Goal: Register for event/course

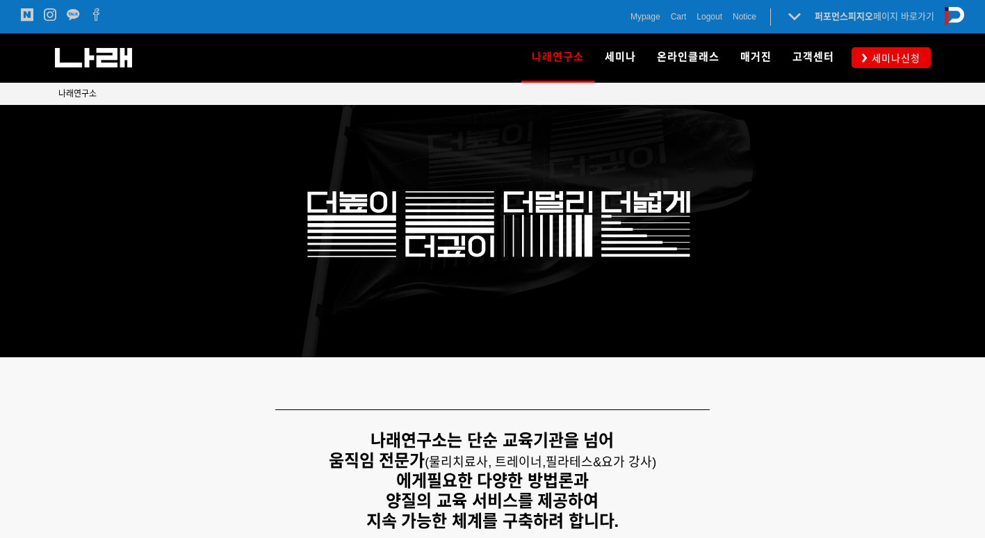
click at [889, 68] on div "나래연구소 연구소 소개 나래연구원 ML l SPECIALISTS 세미나 MovementLinks l 무브먼트링크 ML l LOWER QUART…" at bounding box center [689, 57] width 482 height 49
click at [895, 66] on link "세미나신청" at bounding box center [890, 57] width 79 height 20
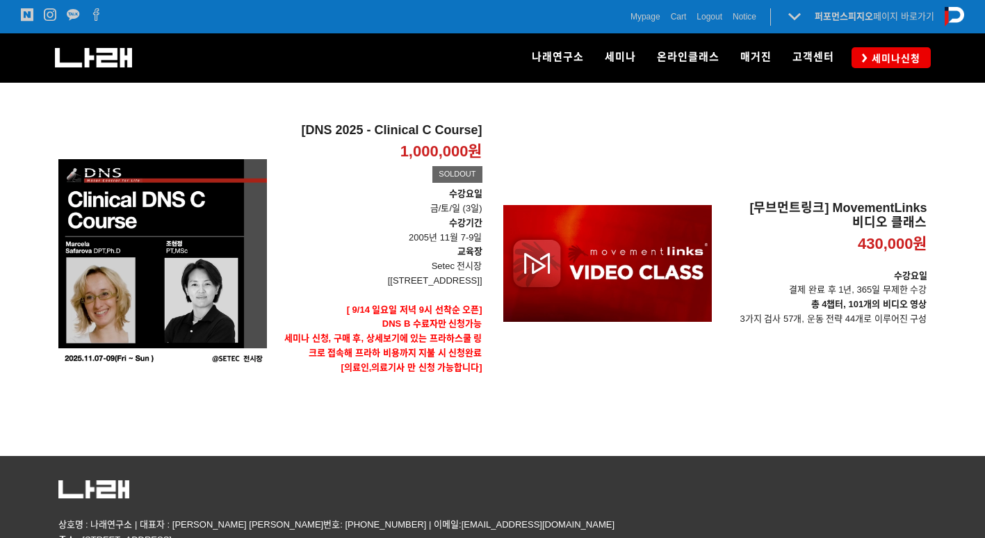
scroll to position [564, 0]
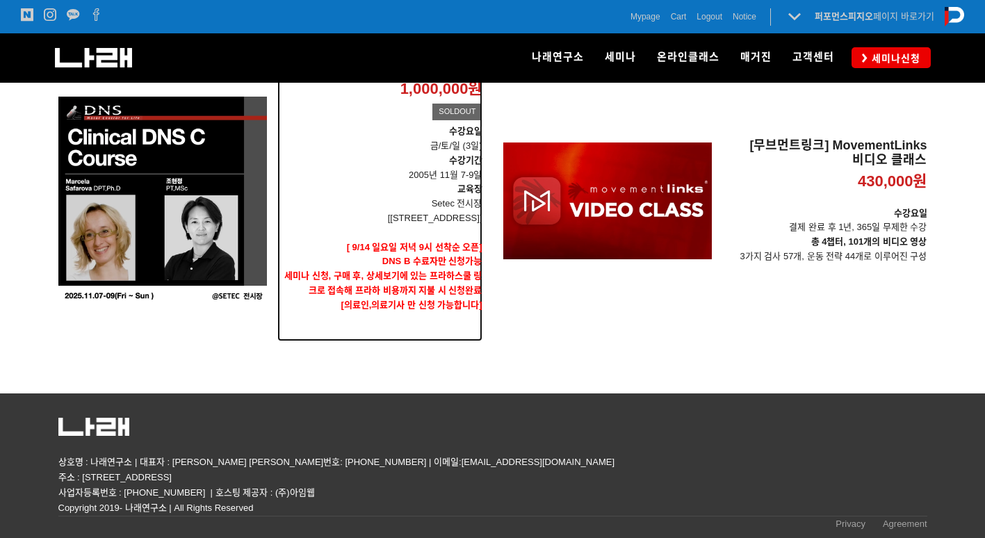
click at [318, 239] on p at bounding box center [379, 233] width 205 height 15
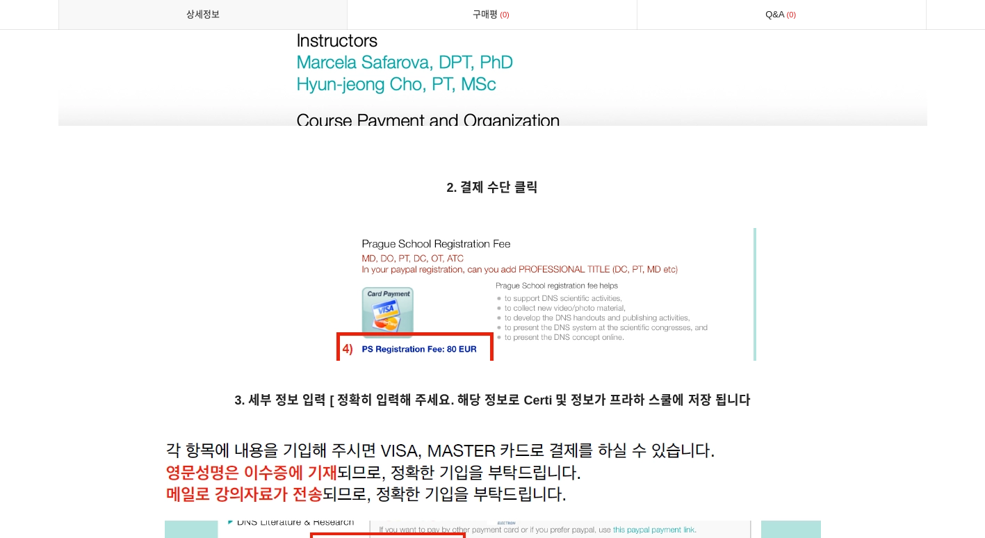
scroll to position [6897, 0]
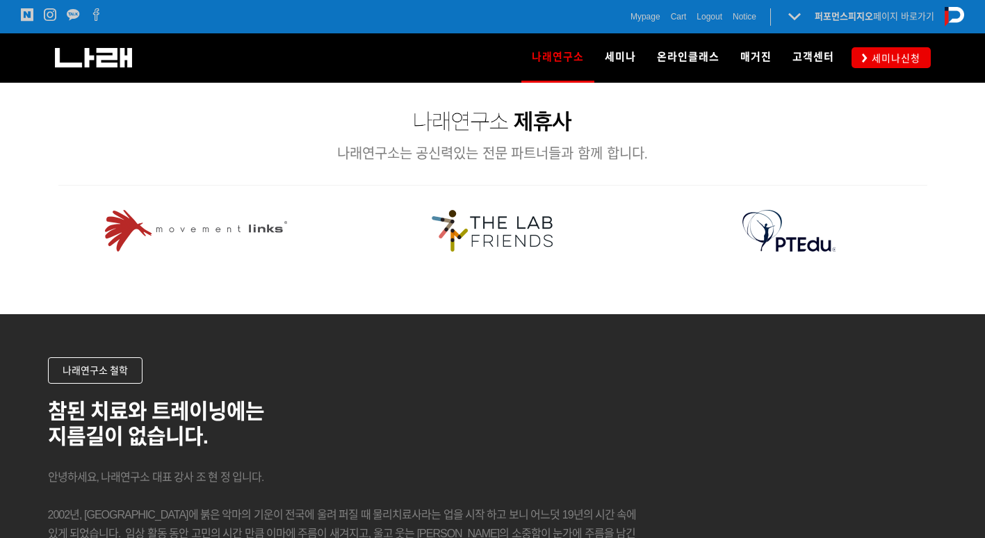
scroll to position [1945, 0]
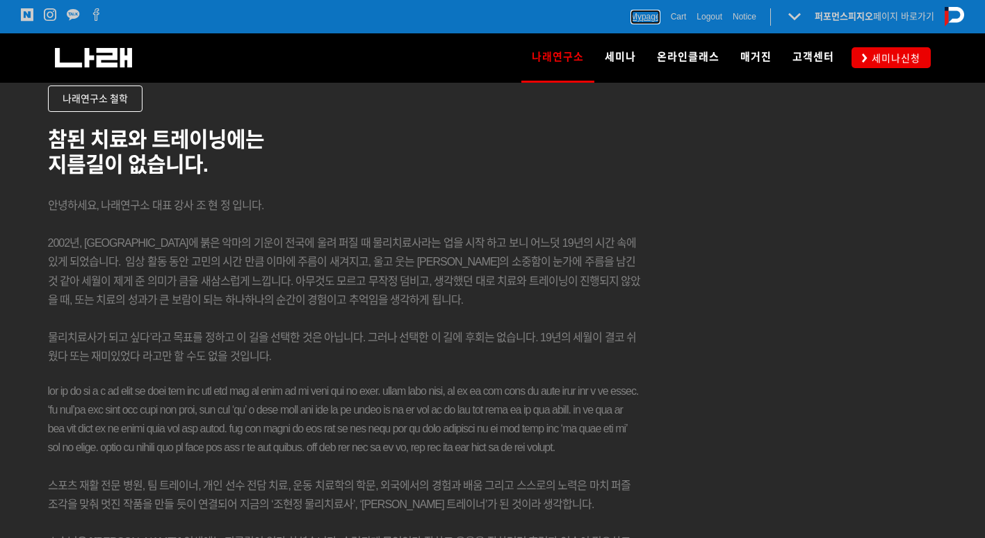
click at [654, 19] on span "Mypage" at bounding box center [645, 17] width 30 height 14
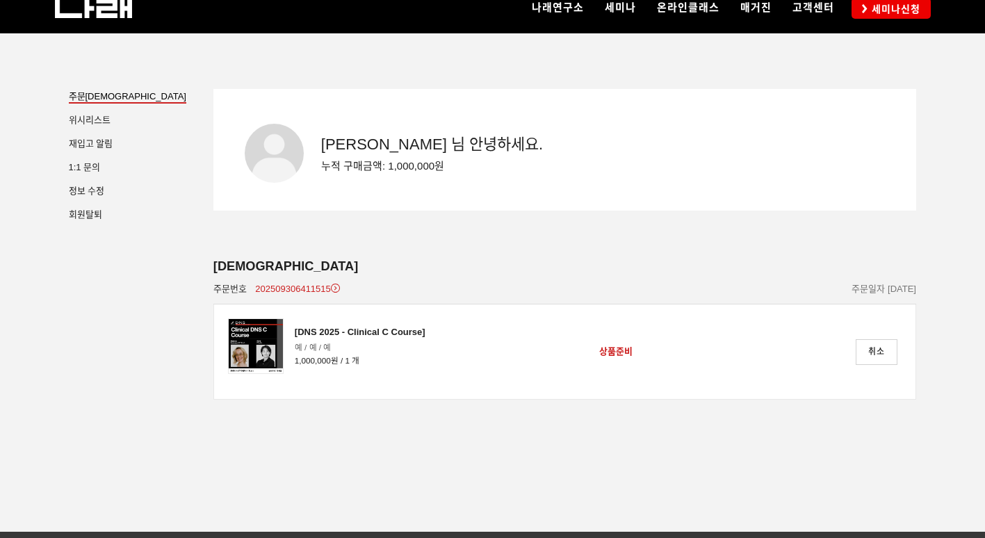
scroll to position [139, 0]
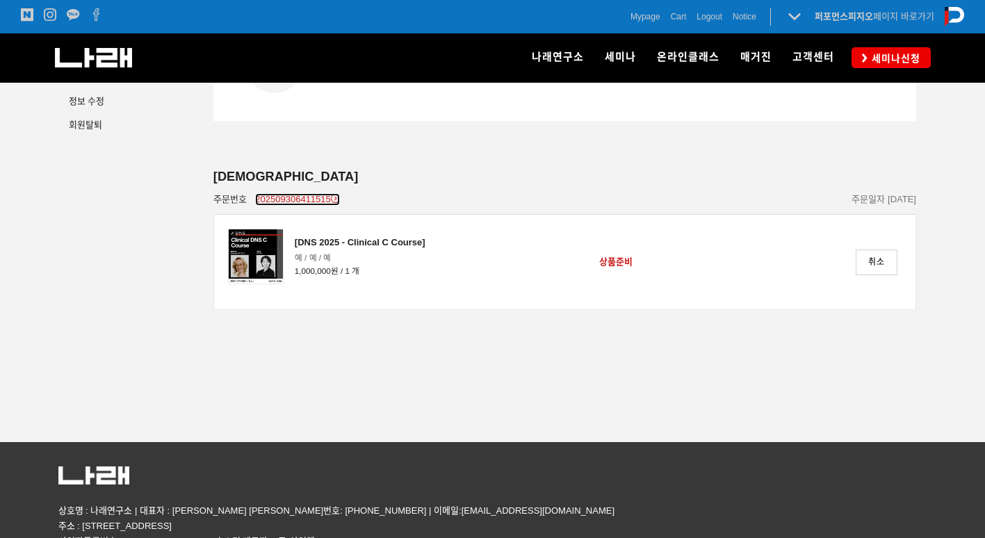
click at [337, 197] on icon at bounding box center [335, 198] width 9 height 9
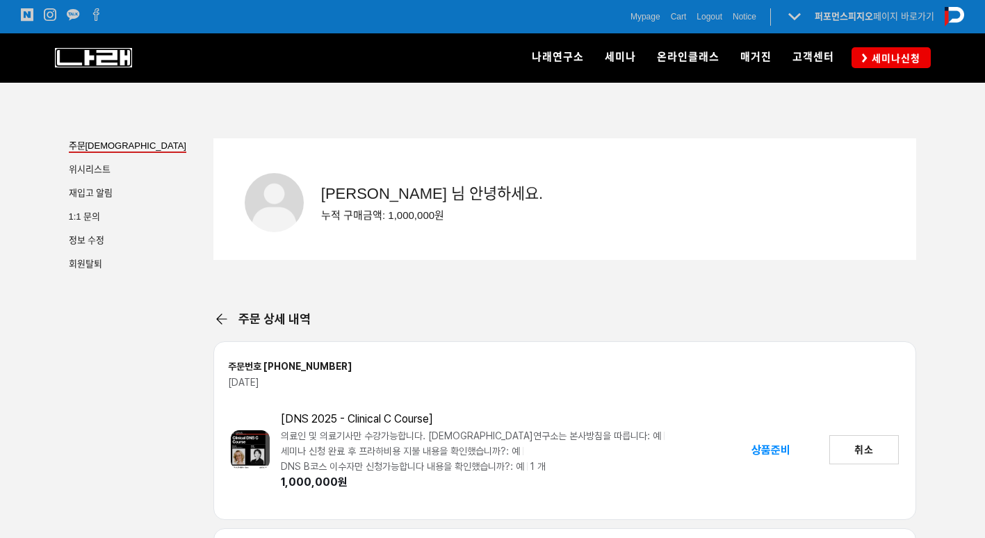
click at [108, 60] on img at bounding box center [93, 57] width 77 height 19
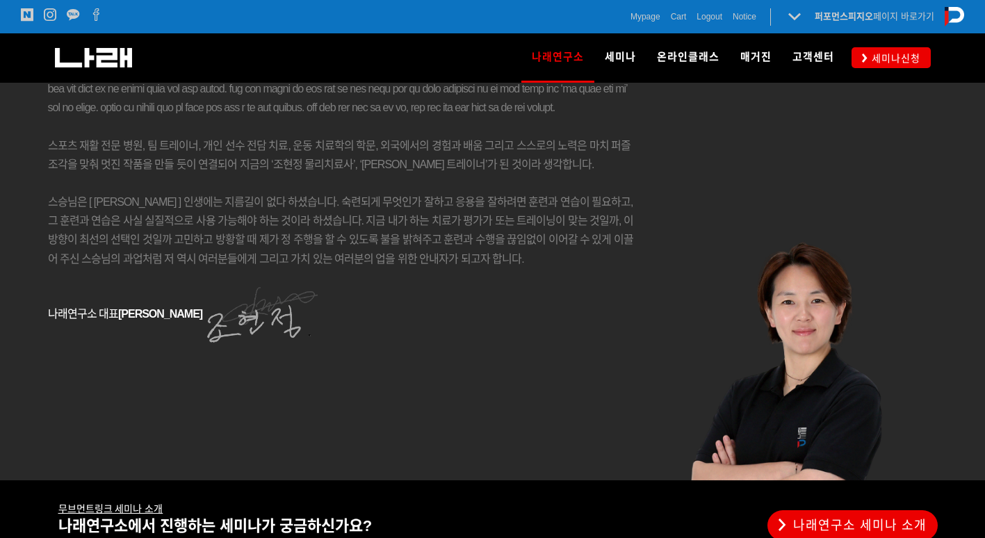
scroll to position [2453, 0]
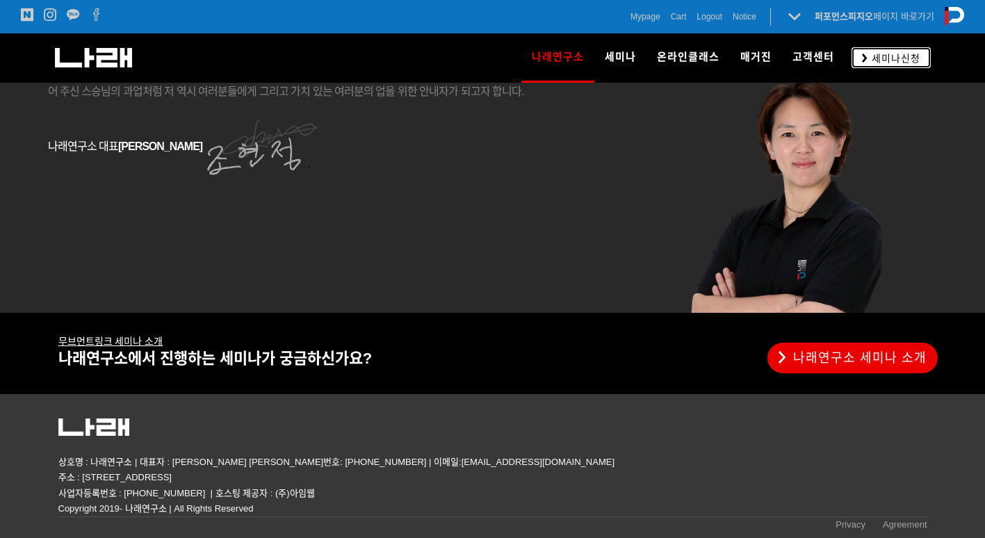
click at [876, 60] on span "세미나신청" at bounding box center [893, 58] width 53 height 14
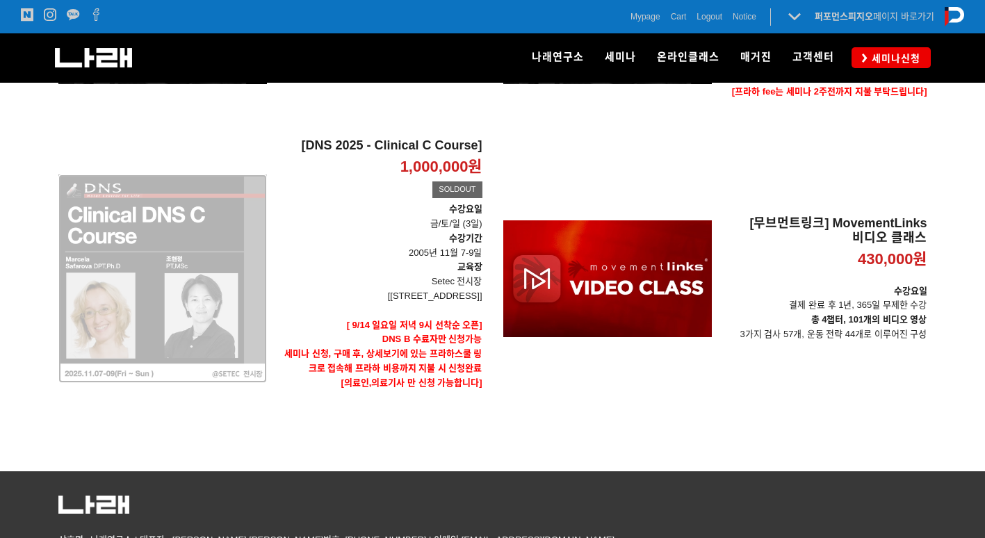
click at [161, 296] on div "[DNS 2025 - Clinical C Course] 1,000,000원 TIME SALE SOLDOUT" at bounding box center [162, 278] width 208 height 281
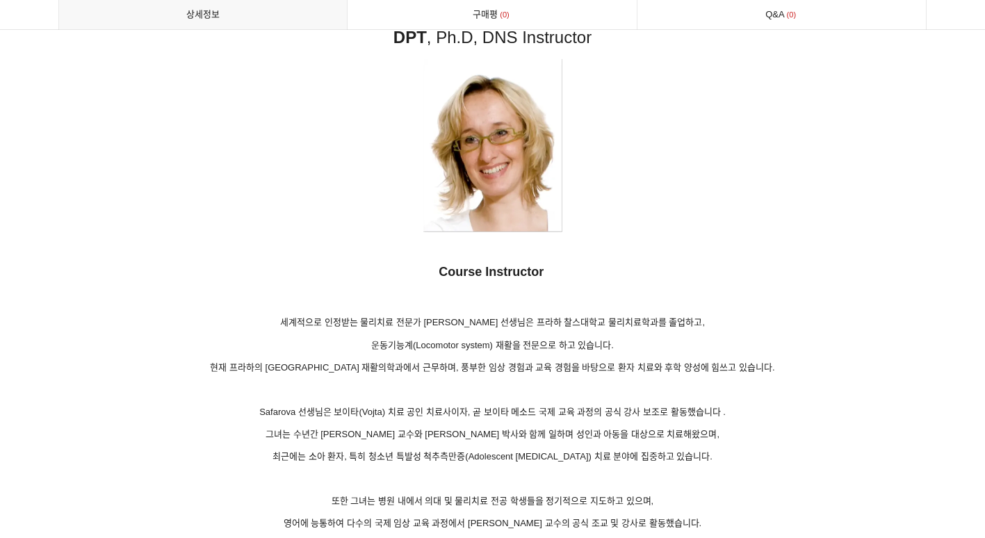
scroll to position [8338, 0]
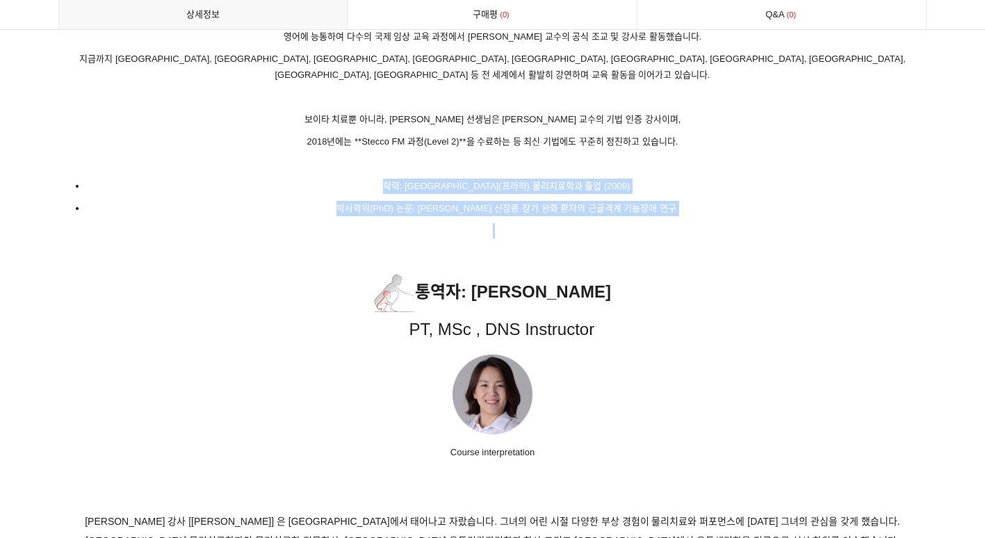
drag, startPoint x: 458, startPoint y: 137, endPoint x: 563, endPoint y: 234, distance: 143.1
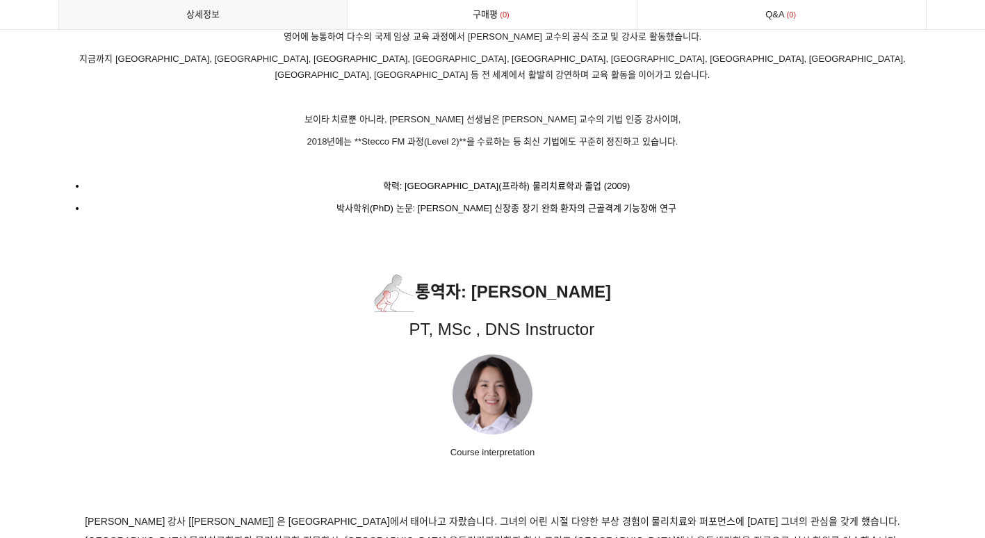
drag, startPoint x: 563, startPoint y: 234, endPoint x: 682, endPoint y: 280, distance: 127.4
click at [682, 280] on p "통역자 : Hyun-Jeong Cho PT, MSc , DNS Instructor" at bounding box center [492, 307] width 869 height 74
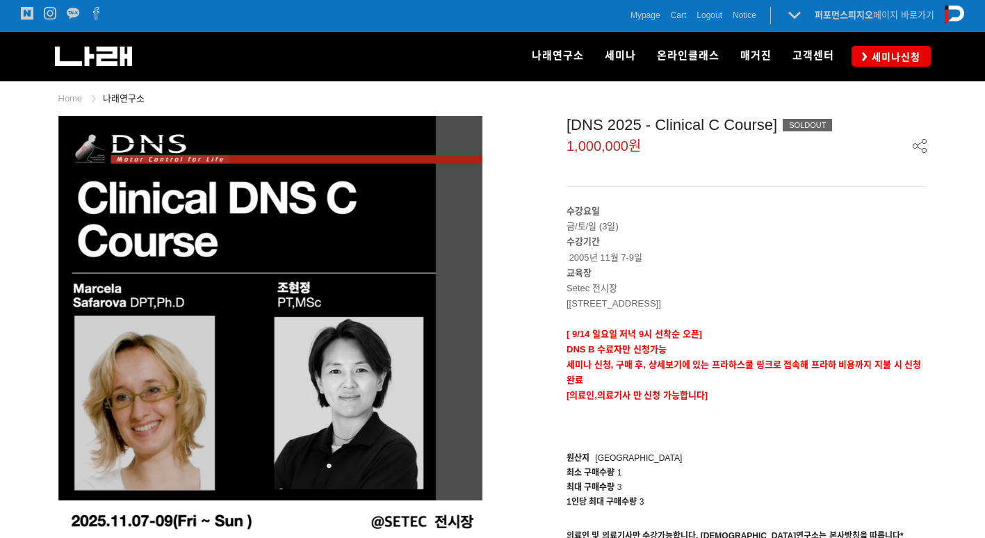
scroll to position [0, 0]
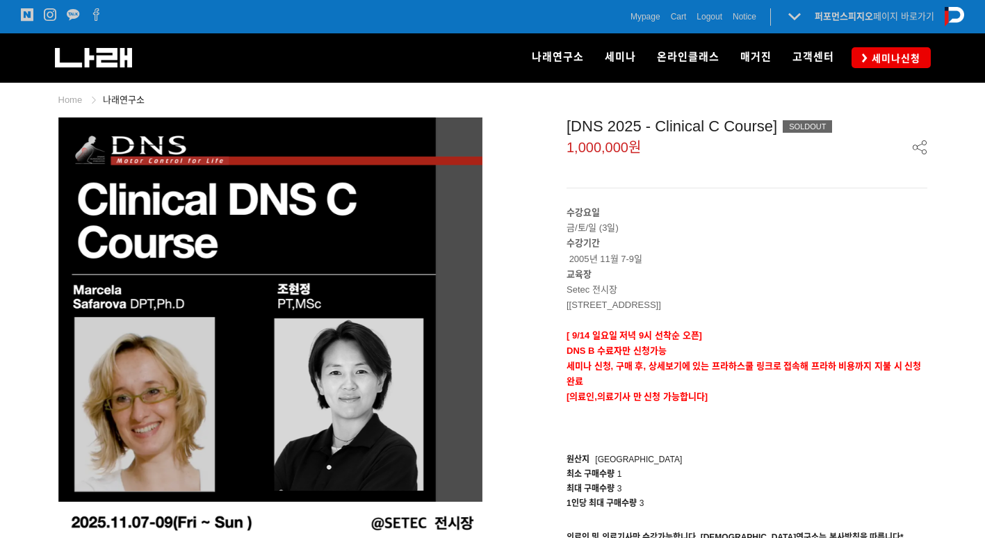
drag, startPoint x: 559, startPoint y: 201, endPoint x: 210, endPoint y: -38, distance: 422.8
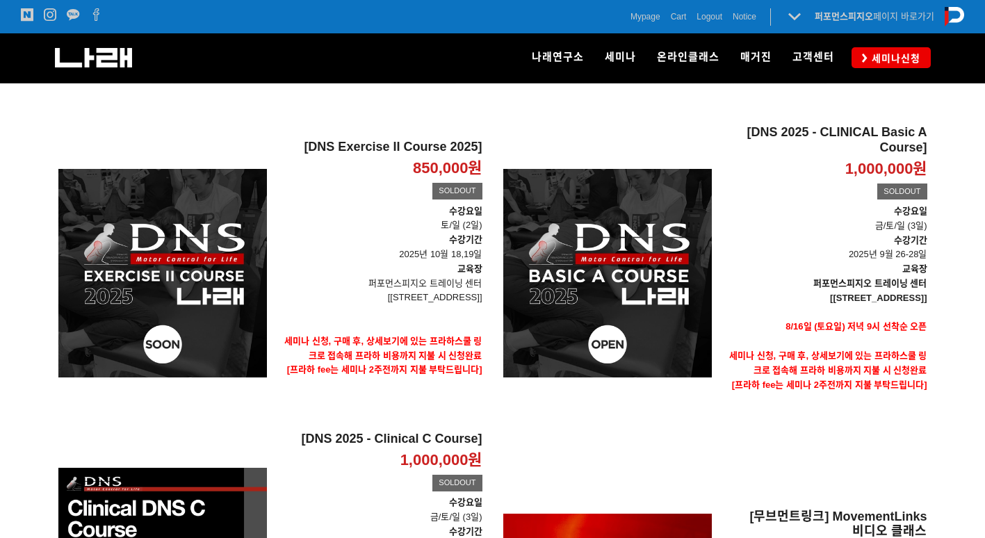
scroll to position [564, 0]
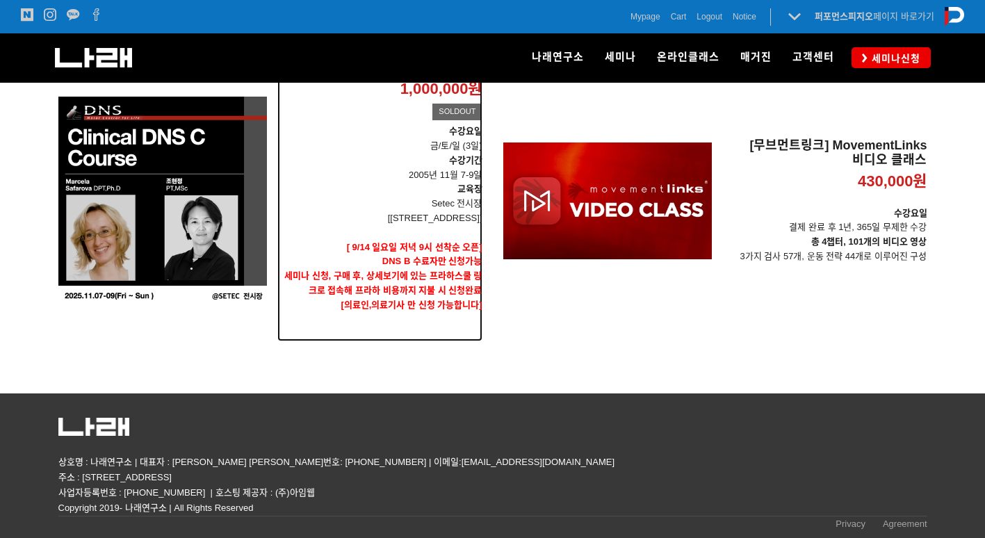
click at [454, 204] on p "Setec 전시장" at bounding box center [379, 204] width 205 height 15
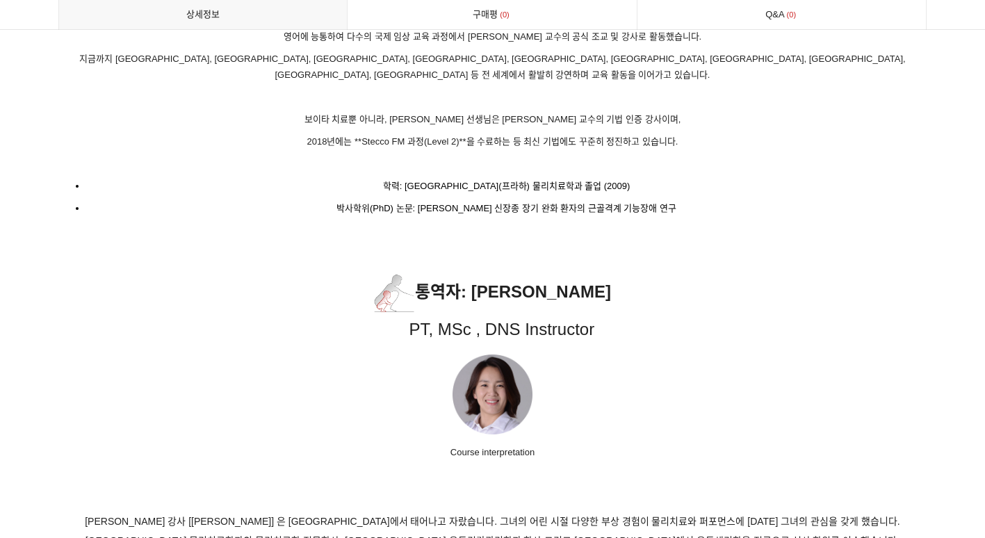
scroll to position [8685, 0]
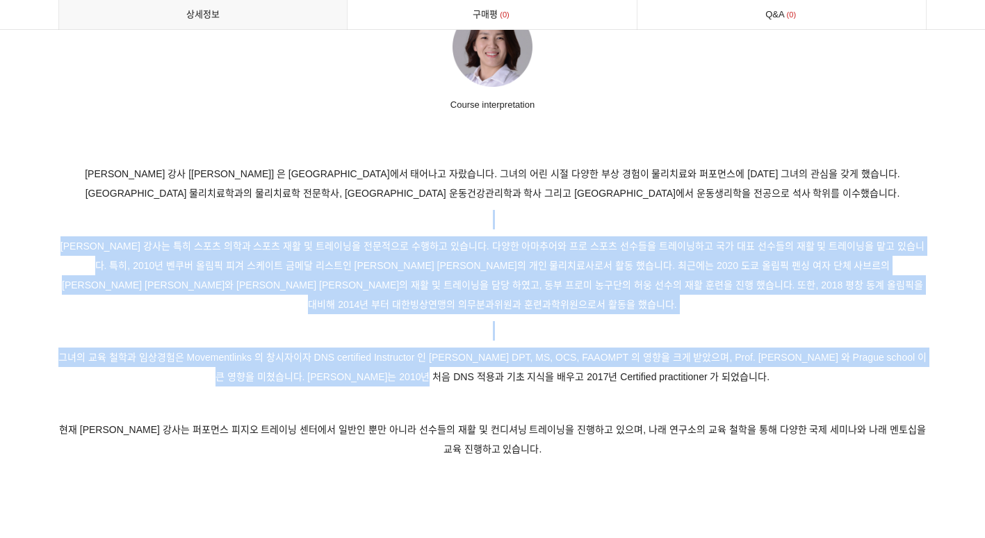
drag, startPoint x: 428, startPoint y: 188, endPoint x: 454, endPoint y: 329, distance: 143.4
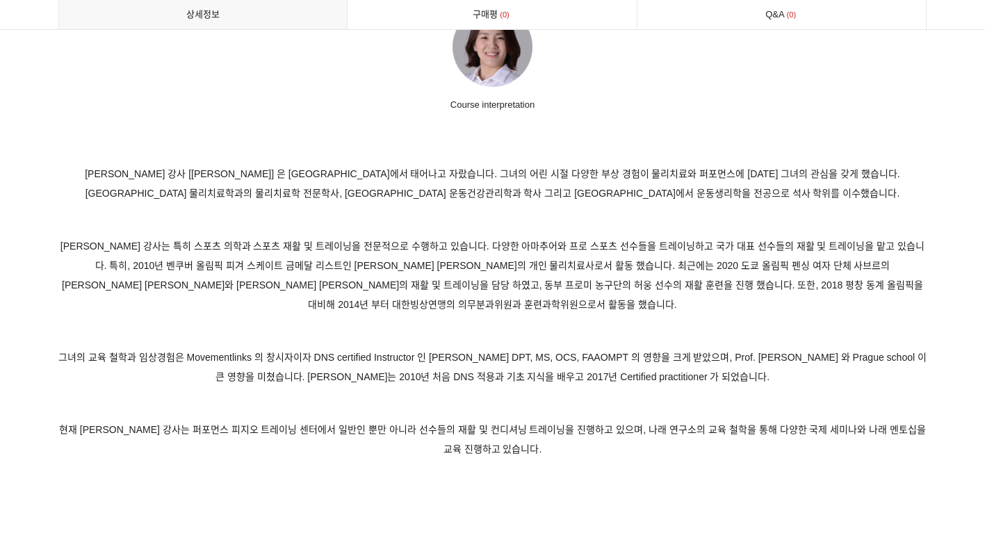
drag, startPoint x: 454, startPoint y: 329, endPoint x: 469, endPoint y: 347, distance: 23.7
click at [469, 393] on p at bounding box center [492, 402] width 869 height 19
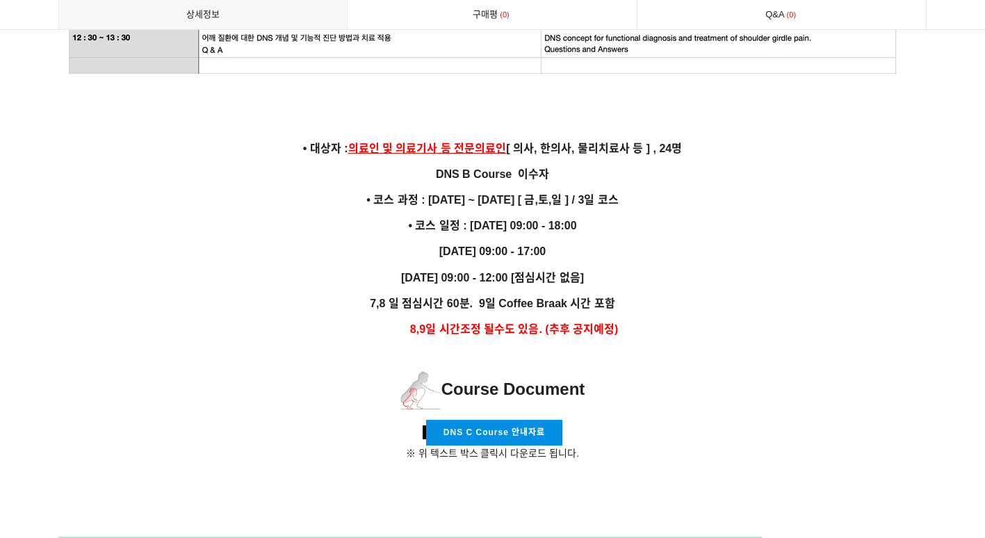
drag, startPoint x: 671, startPoint y: 421, endPoint x: 379, endPoint y: 28, distance: 489.2
